Goal: Information Seeking & Learning: Learn about a topic

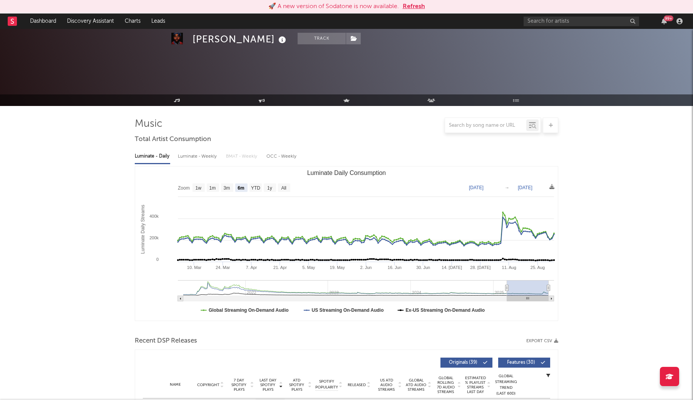
select select "6m"
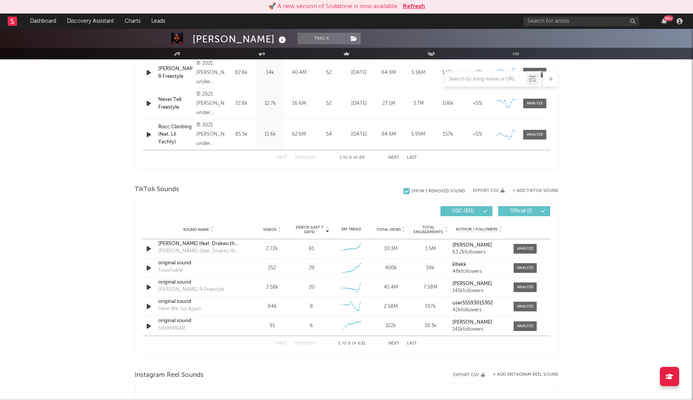
click at [415, 9] on button "Refresh" at bounding box center [414, 6] width 22 height 9
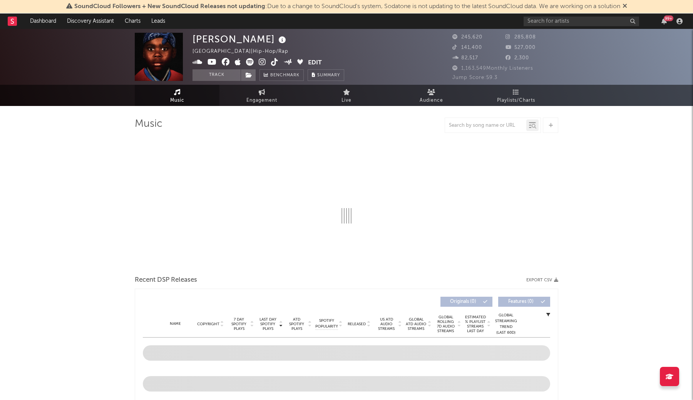
click at [627, 7] on icon at bounding box center [625, 6] width 5 height 6
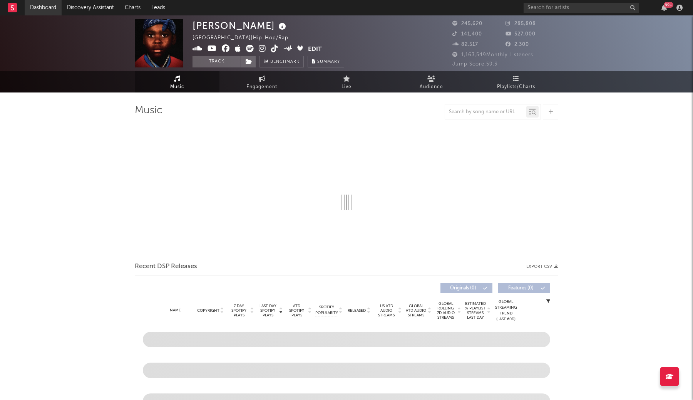
click at [50, 10] on link "Dashboard" at bounding box center [43, 7] width 37 height 15
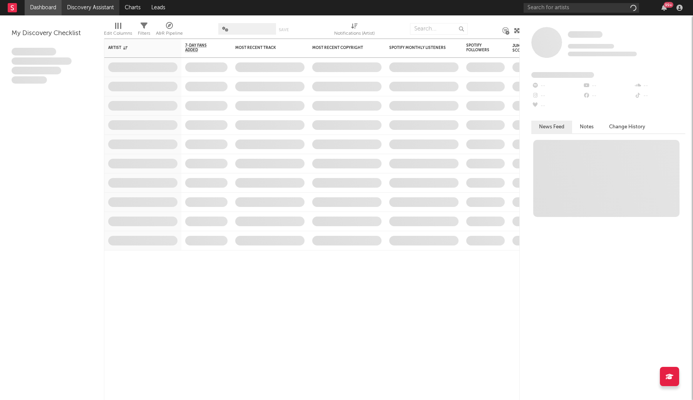
click at [89, 13] on link "Discovery Assistant" at bounding box center [91, 7] width 58 height 15
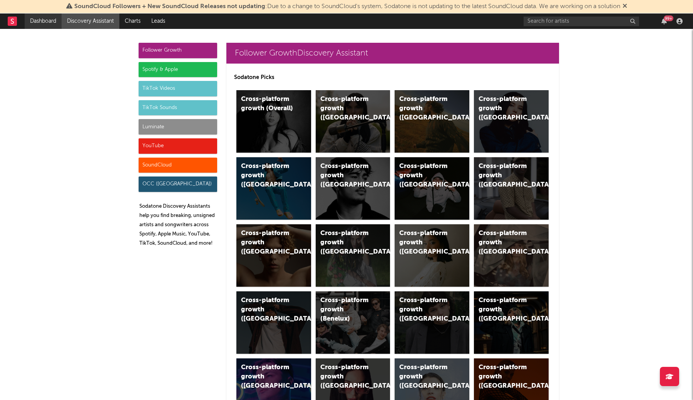
click at [46, 19] on link "Dashboard" at bounding box center [43, 20] width 37 height 15
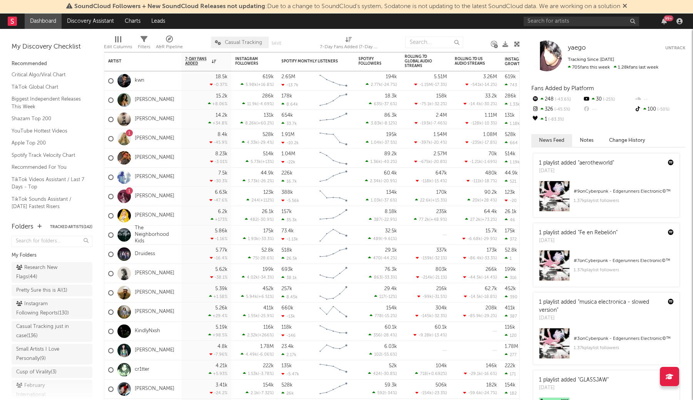
click at [627, 5] on icon at bounding box center [625, 6] width 5 height 6
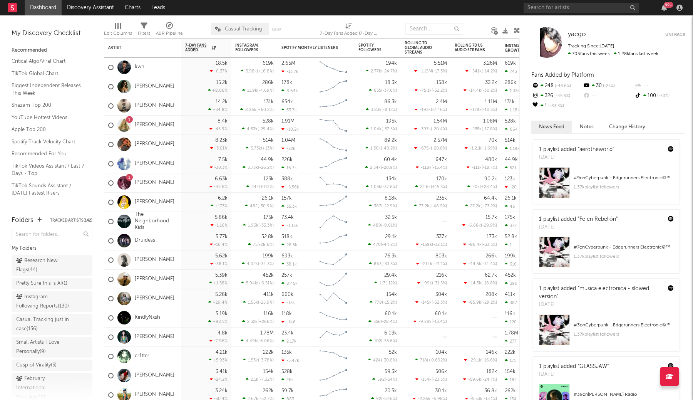
click at [176, 28] on div "A&R Pipeline" at bounding box center [169, 30] width 27 height 22
click at [335, 48] on div "× Status Priority Source Genres Deal Rights Registered Option Option Count Opti…" at bounding box center [346, 200] width 693 height 400
click at [55, 74] on link "TikTok Global Chart" at bounding box center [48, 73] width 73 height 8
click at [60, 64] on link "Critical Algo/Viral Chart" at bounding box center [48, 61] width 73 height 8
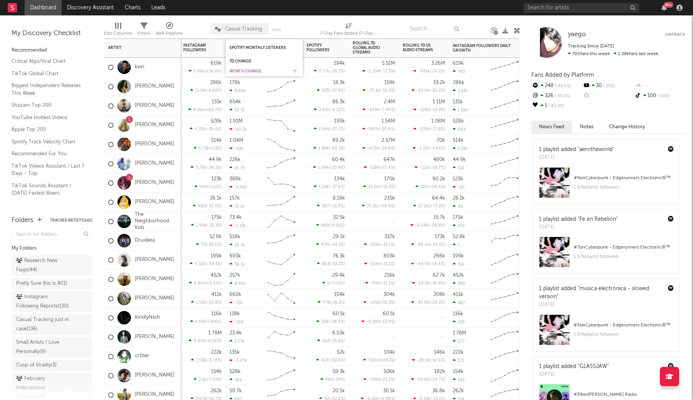
click at [258, 72] on div "WoW % Change" at bounding box center [259, 71] width 58 height 5
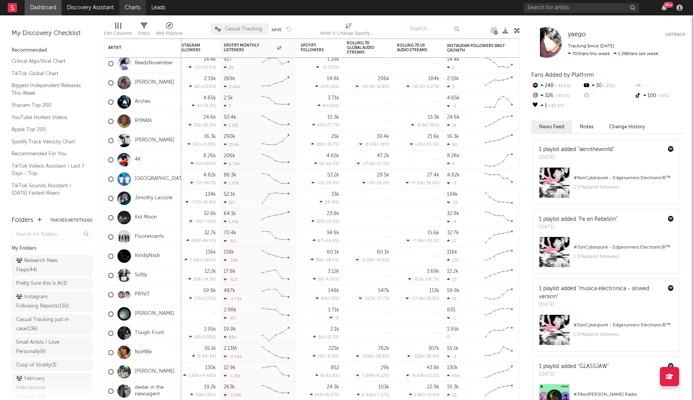
click at [133, 11] on link "Charts" at bounding box center [132, 7] width 27 height 15
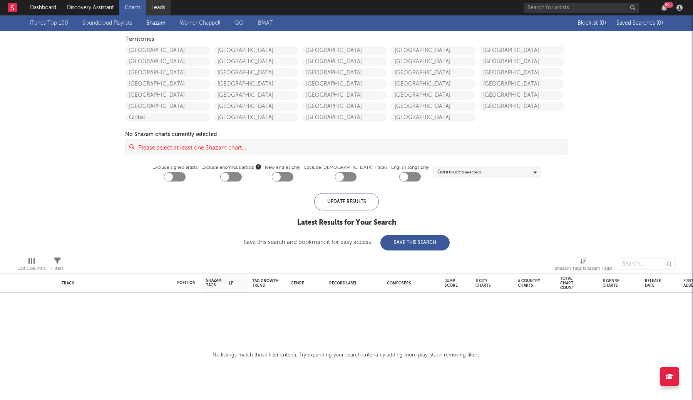
click at [151, 6] on link "Leads" at bounding box center [158, 7] width 25 height 15
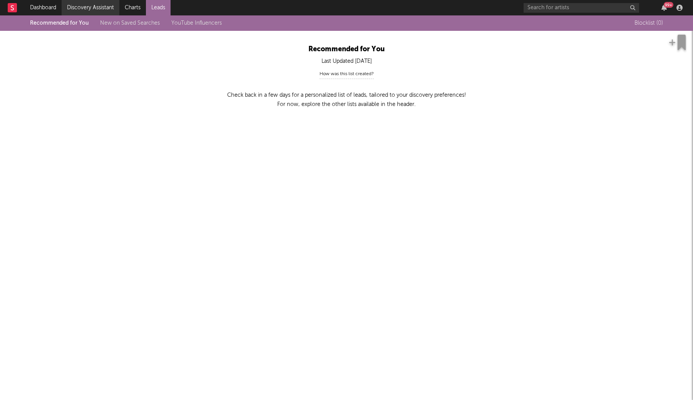
click at [94, 8] on link "Discovery Assistant" at bounding box center [91, 7] width 58 height 15
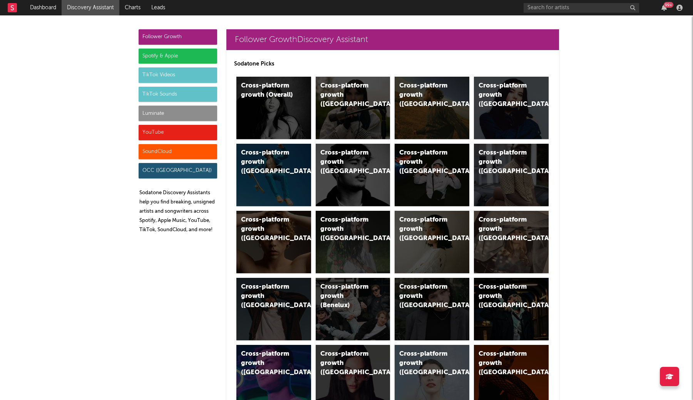
click at [199, 91] on div "TikTok Sounds" at bounding box center [178, 94] width 79 height 15
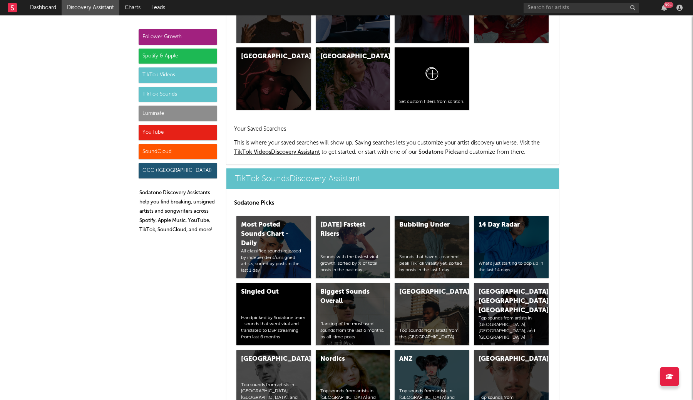
scroll to position [2584, 0]
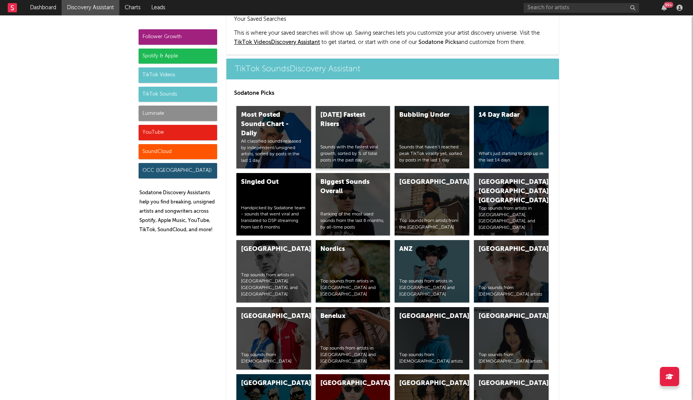
click at [366, 111] on div "Today's Fastest Risers Sounds with the fastest viral growth, sorted by % of tot…" at bounding box center [353, 137] width 75 height 62
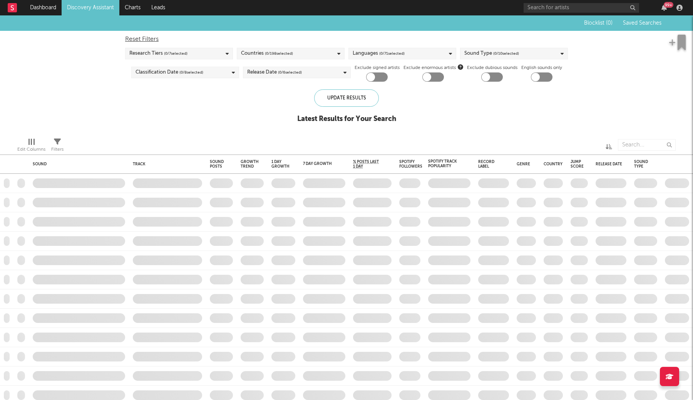
checkbox input "true"
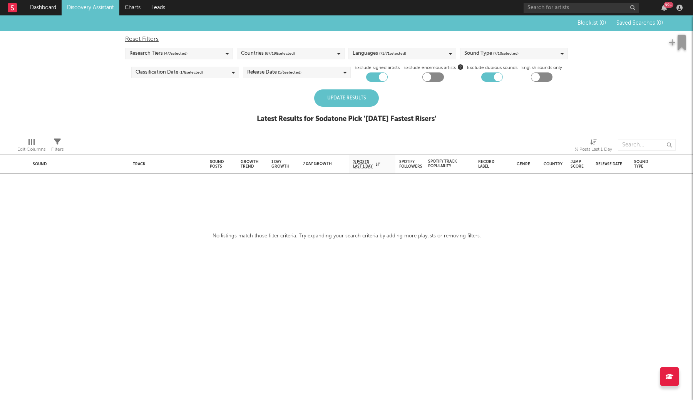
click at [352, 101] on div "Update Results" at bounding box center [346, 97] width 65 height 17
click at [337, 72] on div "Release Date ( 1 / 6 selected)" at bounding box center [297, 73] width 108 height 12
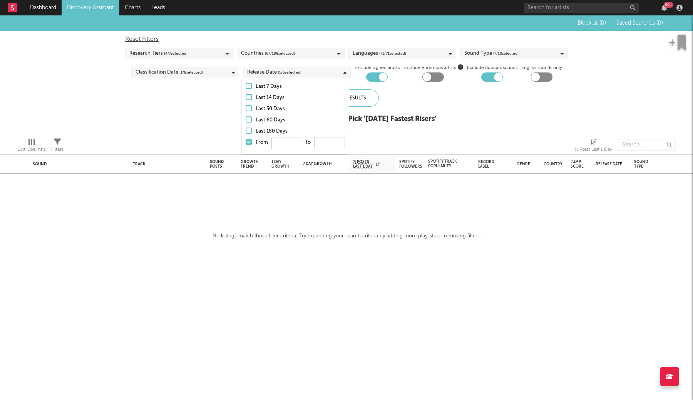
click at [285, 122] on div "Last 60 Days" at bounding box center [300, 120] width 89 height 9
click at [246, 122] on input "Last 60 Days" at bounding box center [246, 120] width 0 height 9
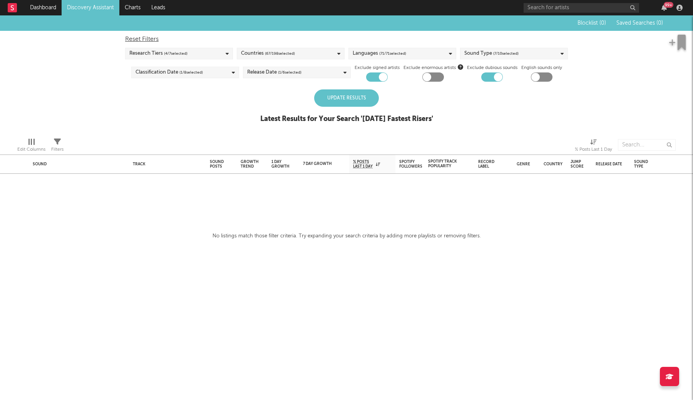
click at [369, 97] on div "Update Results" at bounding box center [346, 97] width 65 height 17
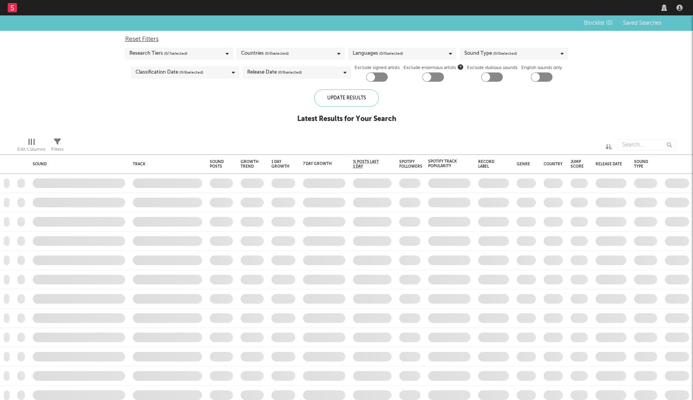
checkbox input "true"
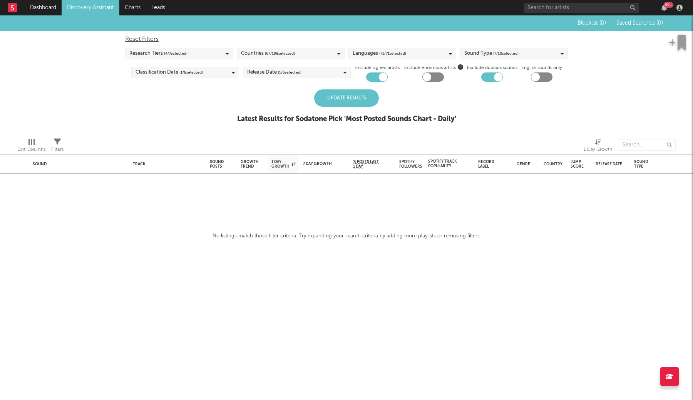
click at [361, 98] on div "Update Results" at bounding box center [346, 97] width 65 height 17
click at [336, 70] on div "Release Date ( 1 / 6 selected)" at bounding box center [297, 73] width 108 height 12
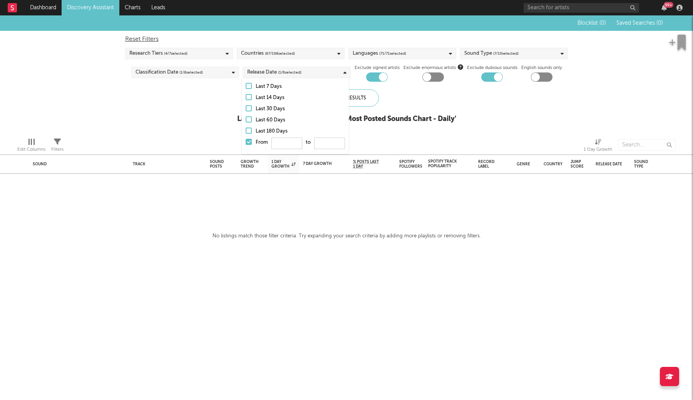
click at [277, 97] on div "Last 14 Days" at bounding box center [300, 97] width 89 height 9
click at [246, 97] on input "Last 14 Days" at bounding box center [246, 97] width 0 height 9
click at [280, 111] on div "Last 30 Days" at bounding box center [300, 108] width 89 height 9
click at [246, 111] on input "Last 30 Days" at bounding box center [246, 108] width 0 height 9
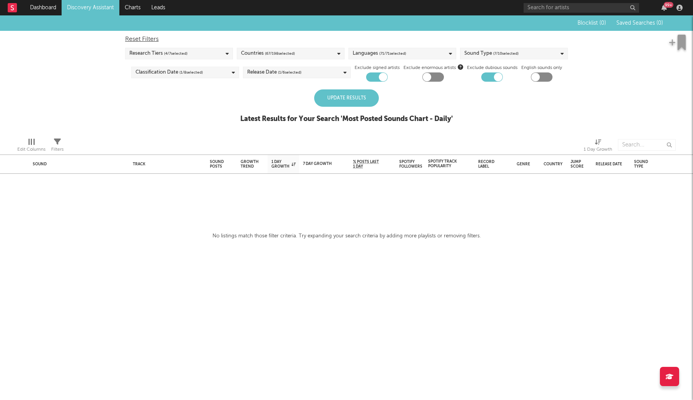
click at [362, 105] on div "Update Results" at bounding box center [346, 97] width 65 height 17
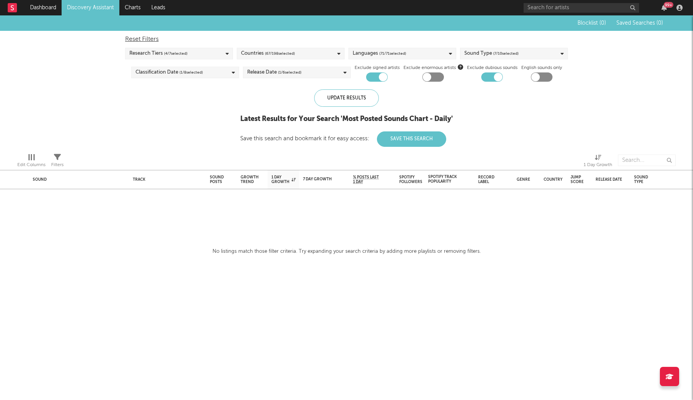
click at [220, 54] on div "Research Tiers ( 4 / 7 selected)" at bounding box center [179, 54] width 108 height 12
click at [220, 56] on div "Research Tiers ( 4 / 7 selected)" at bounding box center [179, 54] width 108 height 12
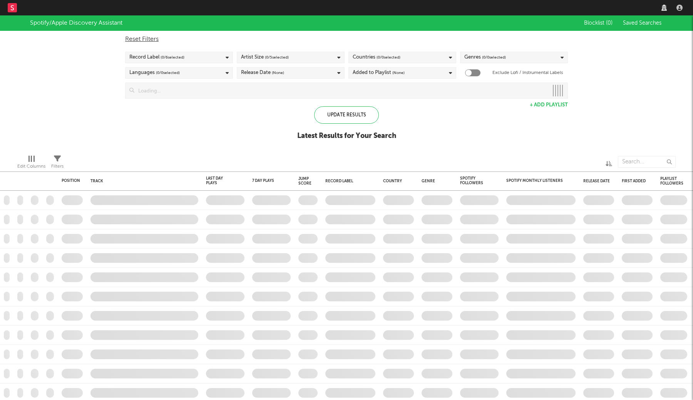
checkbox input "true"
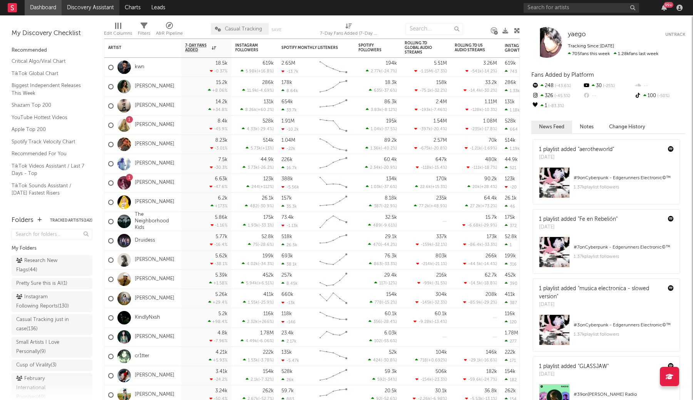
click at [102, 7] on link "Discovery Assistant" at bounding box center [91, 7] width 58 height 15
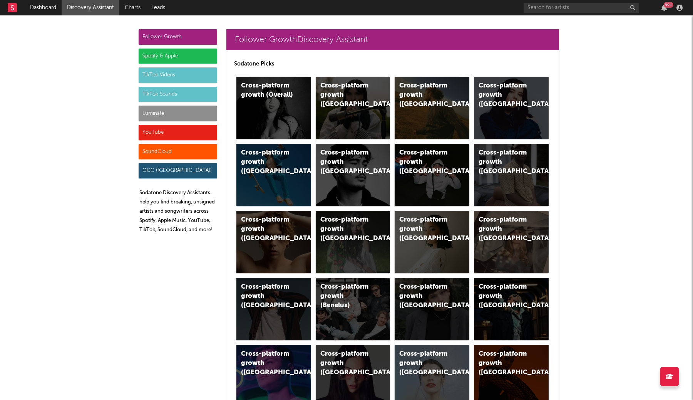
click at [186, 90] on div "TikTok Sounds" at bounding box center [178, 94] width 79 height 15
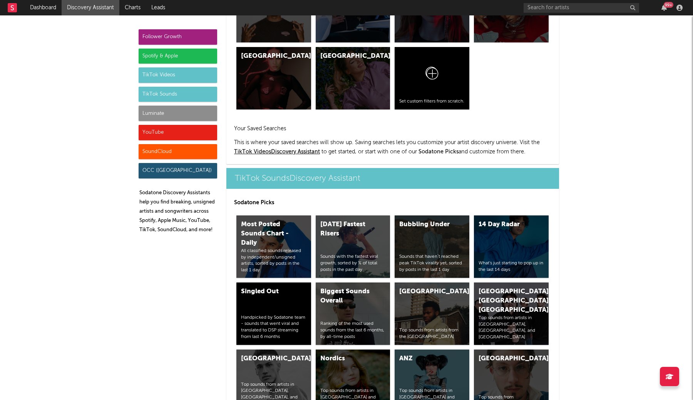
scroll to position [2584, 0]
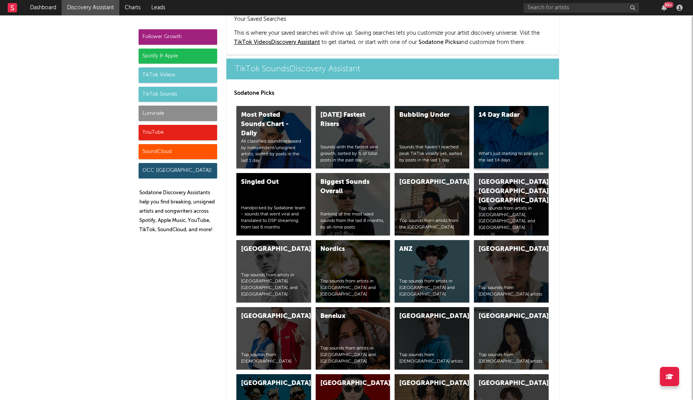
click at [525, 110] on div "14 Day Radar What's just starting to pop up in the last 14 days" at bounding box center [511, 137] width 75 height 62
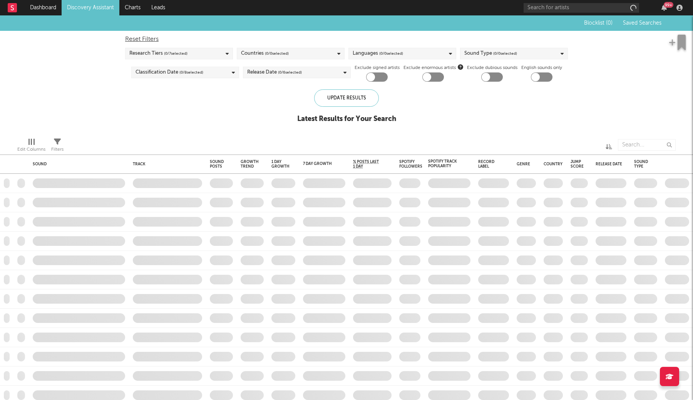
checkbox input "true"
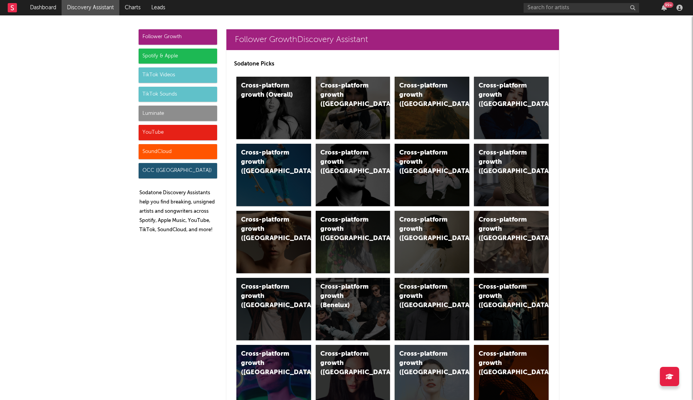
click at [185, 57] on div "Spotify & Apple" at bounding box center [178, 56] width 79 height 15
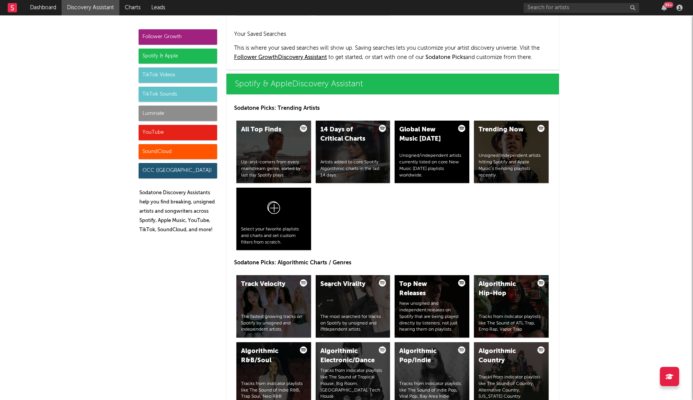
scroll to position [770, 0]
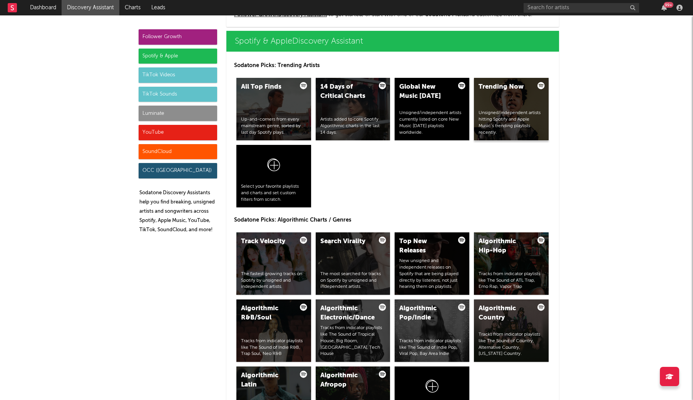
click at [503, 116] on div "Unsigned/independent artists hitting Spotify and Apple Music’s trending playlis…" at bounding box center [511, 123] width 65 height 26
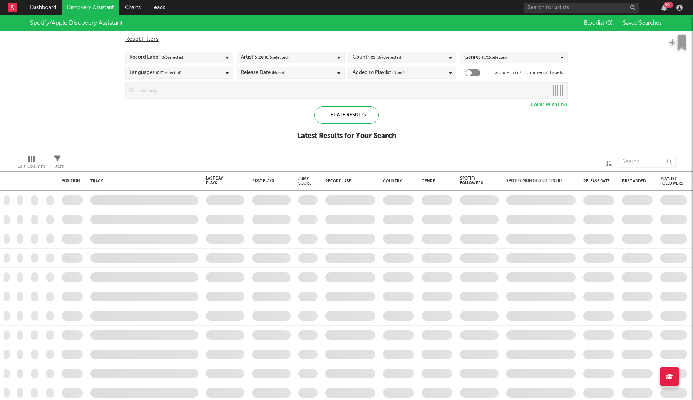
checkbox input "true"
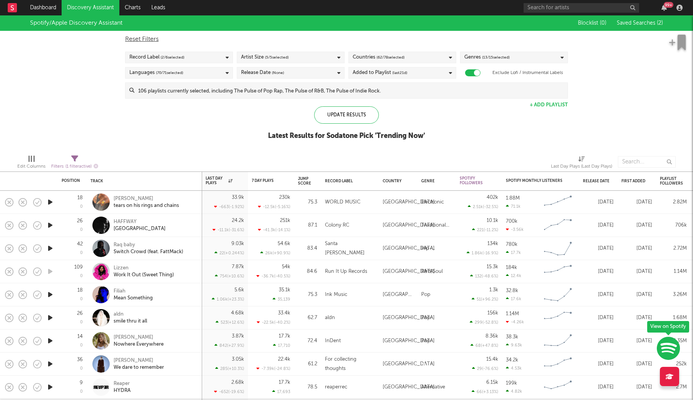
click at [217, 60] on div "Record Label ( 2 / 6 selected)" at bounding box center [179, 58] width 108 height 12
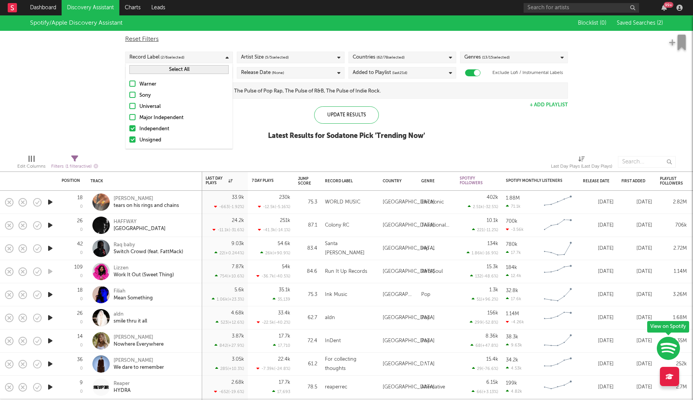
click at [217, 60] on div "Record Label ( 2 / 6 selected)" at bounding box center [179, 58] width 108 height 12
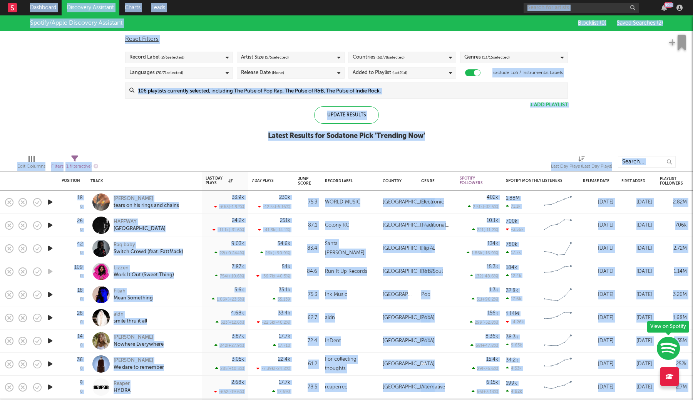
drag, startPoint x: 329, startPoint y: 142, endPoint x: 492, endPoint y: -50, distance: 252.0
click at [492, 0] on html "Dashboard Discovery Assistant Charts Leads 99 + Notifications Settings Mark all…" at bounding box center [346, 200] width 693 height 400
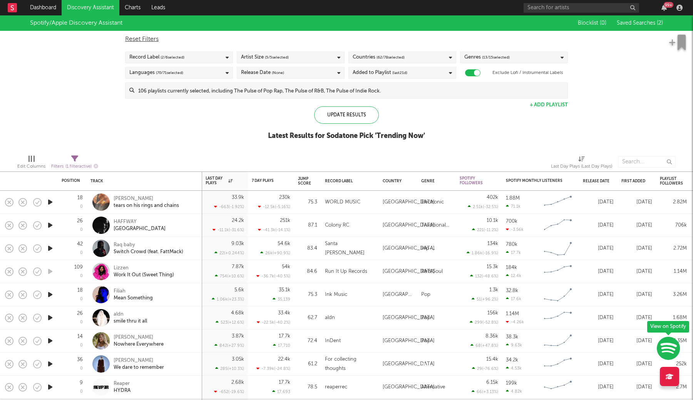
click at [645, 74] on div "Spotify/Apple Discovery Assistant Blocklist ( 0 ) Saved Searches ( 2 ) Reset Fi…" at bounding box center [346, 81] width 693 height 133
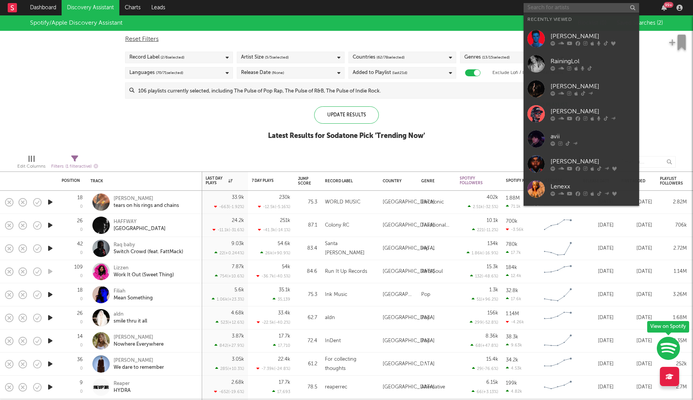
click at [582, 10] on input "text" at bounding box center [582, 8] width 116 height 10
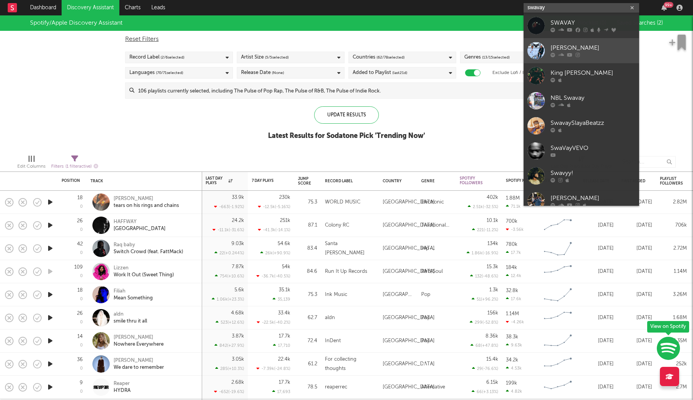
type input "swavay"
click at [584, 42] on link "Dante Swavay" at bounding box center [582, 50] width 116 height 25
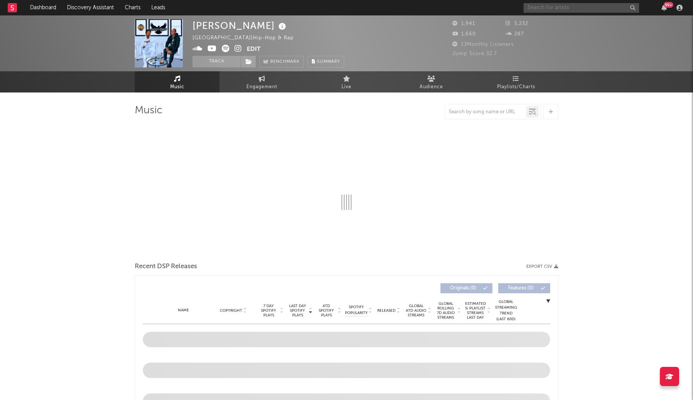
click at [572, 7] on input "text" at bounding box center [582, 8] width 116 height 10
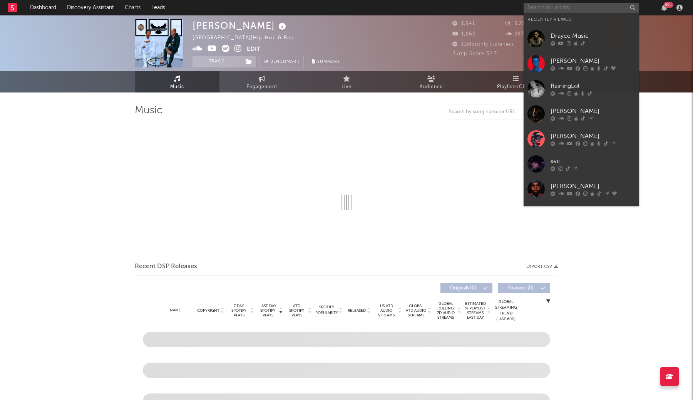
select select "6m"
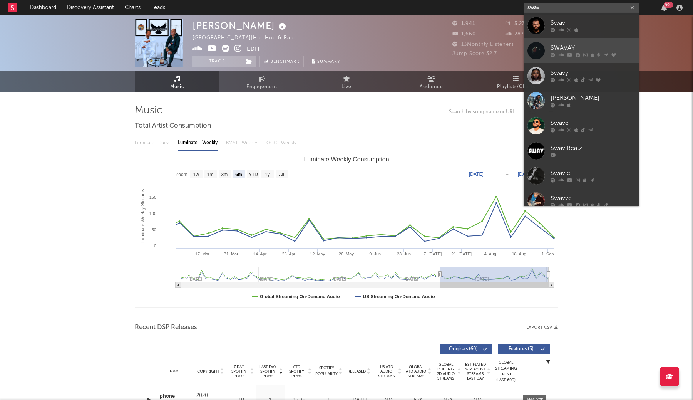
type input "swav"
click at [577, 40] on link "SWAVAY" at bounding box center [582, 50] width 116 height 25
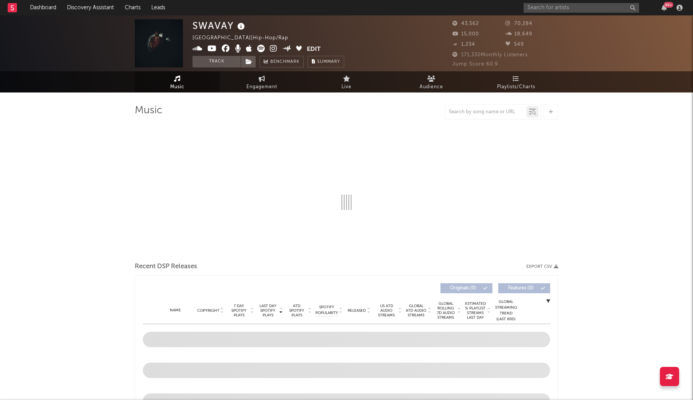
select select "6m"
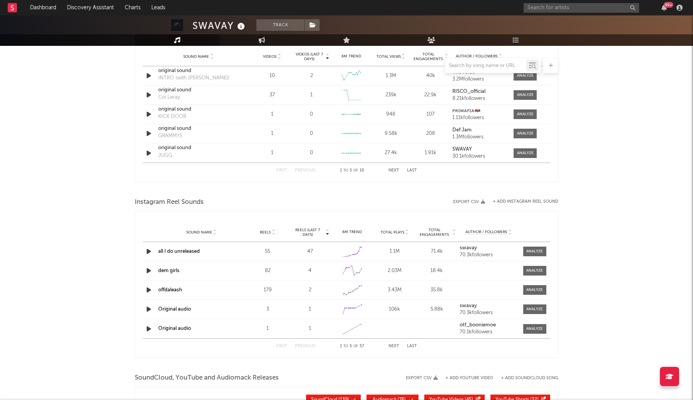
scroll to position [562, 0]
click at [149, 250] on icon "button" at bounding box center [149, 251] width 8 height 10
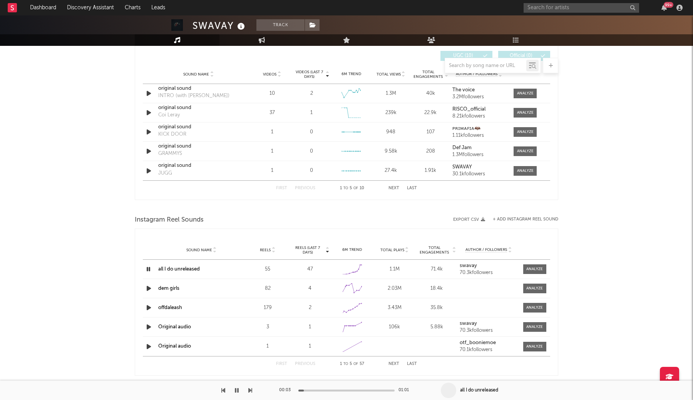
scroll to position [540, 0]
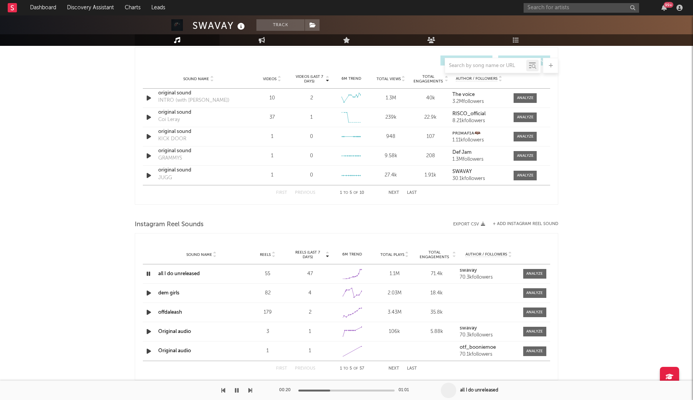
click at [145, 273] on icon "button" at bounding box center [148, 274] width 7 height 10
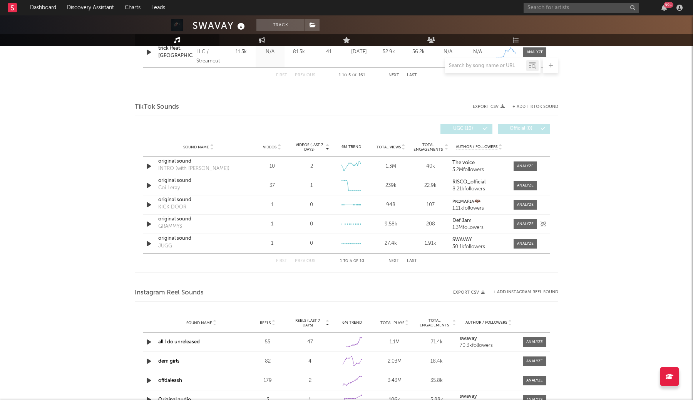
scroll to position [463, 0]
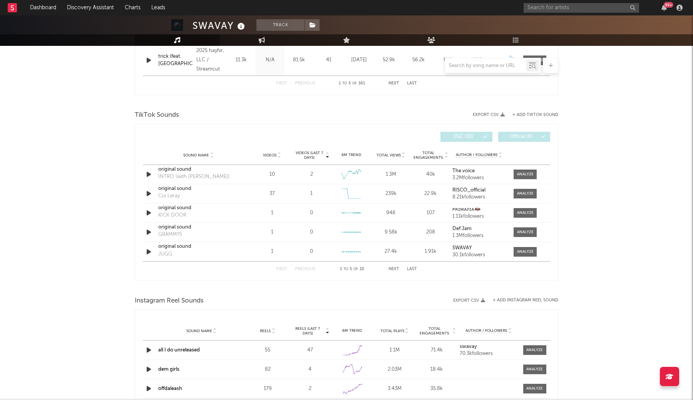
click at [395, 268] on button "Next" at bounding box center [394, 269] width 11 height 4
click at [393, 269] on button "Next" at bounding box center [394, 269] width 11 height 4
click at [304, 269] on button "Previous" at bounding box center [305, 269] width 20 height 4
click at [146, 250] on icon "button" at bounding box center [149, 252] width 8 height 10
click at [146, 250] on icon "button" at bounding box center [148, 252] width 7 height 10
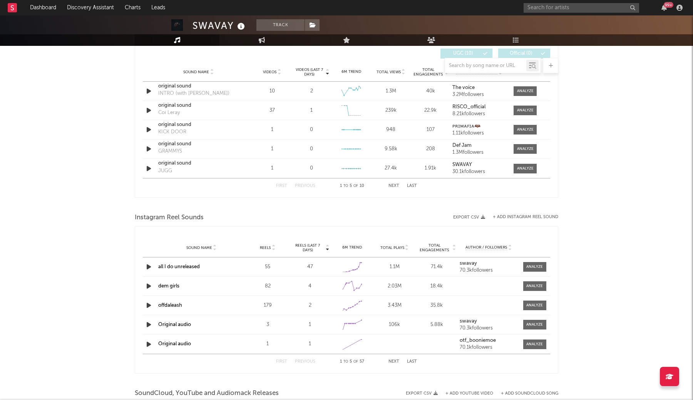
scroll to position [545, 0]
click at [131, 5] on link "Charts" at bounding box center [132, 7] width 27 height 15
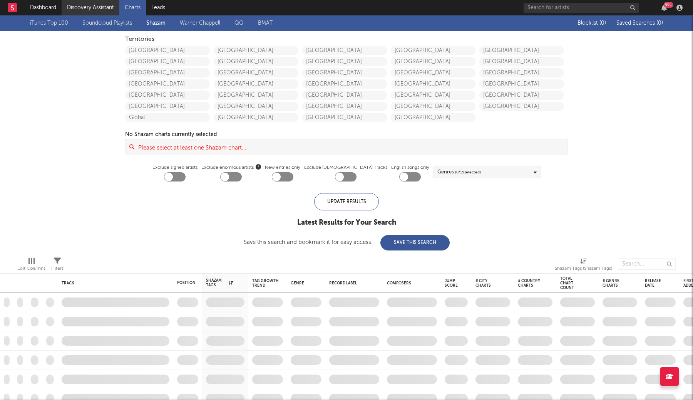
click at [99, 9] on link "Discovery Assistant" at bounding box center [91, 7] width 58 height 15
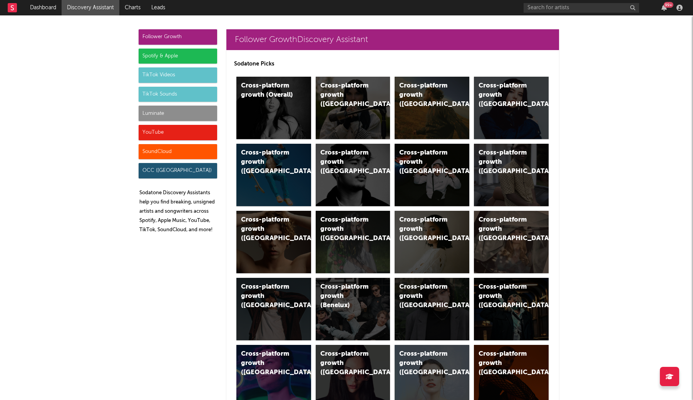
click at [190, 58] on div "Spotify & Apple" at bounding box center [178, 56] width 79 height 15
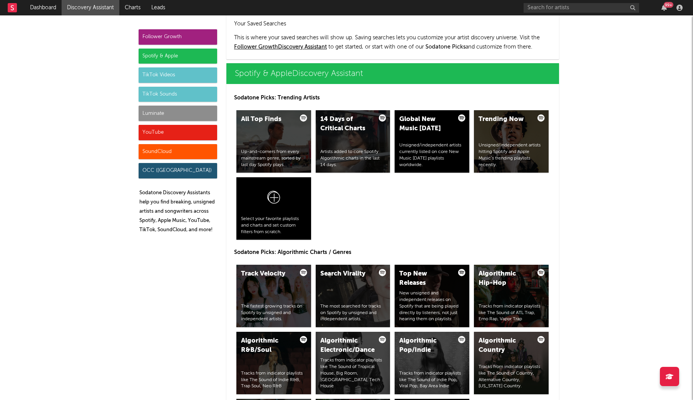
scroll to position [770, 0]
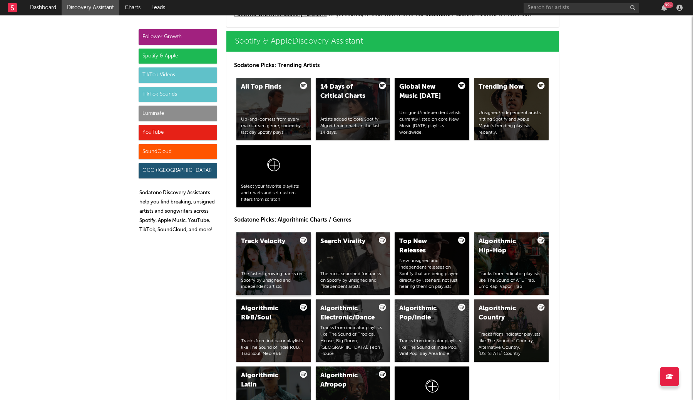
click at [297, 258] on div "Track Velocity The fastest growing tracks on Spotify by unsigned and independen…" at bounding box center [273, 263] width 75 height 62
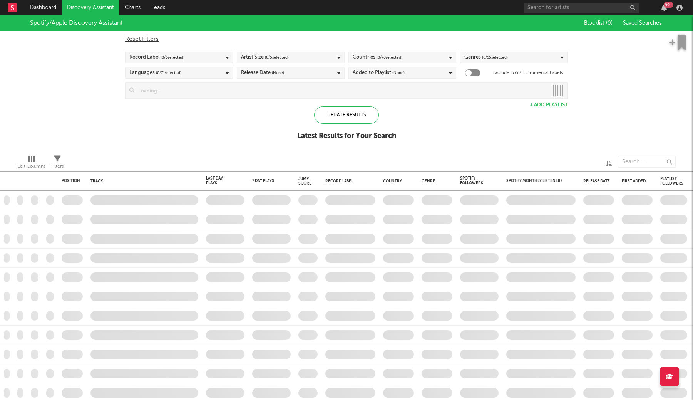
checkbox input "true"
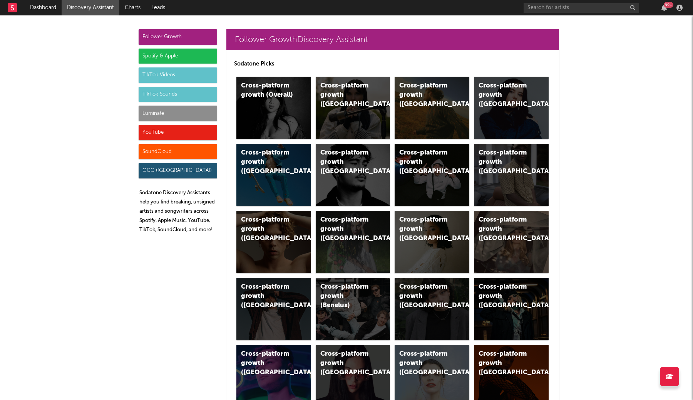
click at [180, 60] on div "Spotify & Apple" at bounding box center [178, 56] width 79 height 15
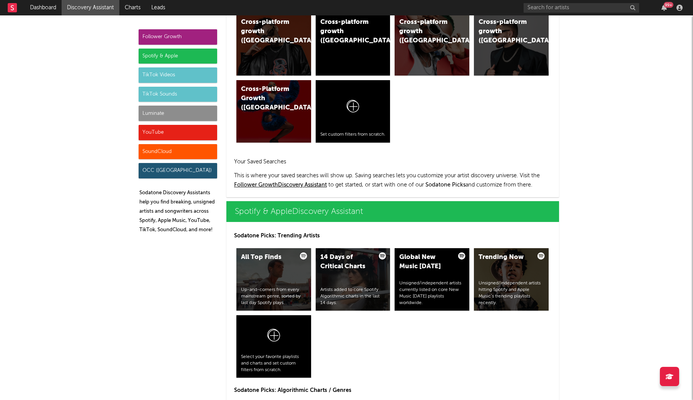
scroll to position [770, 0]
